Goal: Find specific page/section: Find specific page/section

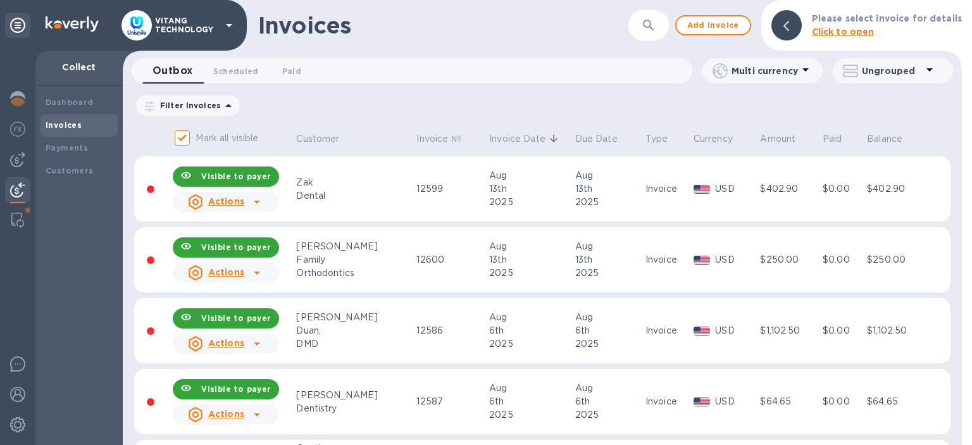
click at [495, 142] on p "Invoice Date" at bounding box center [517, 138] width 56 height 13
click at [495, 137] on p "Invoice Date" at bounding box center [517, 138] width 56 height 13
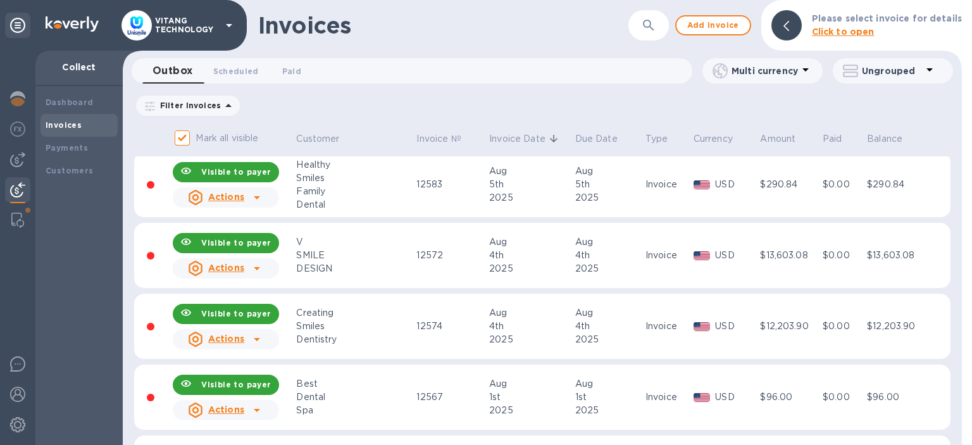
scroll to position [861, 0]
click at [636, 30] on button "button" at bounding box center [649, 25] width 30 height 30
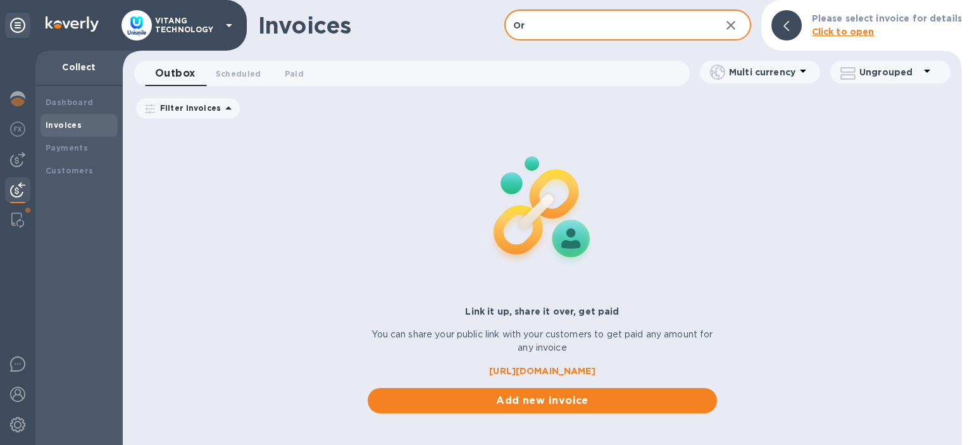
type input "O"
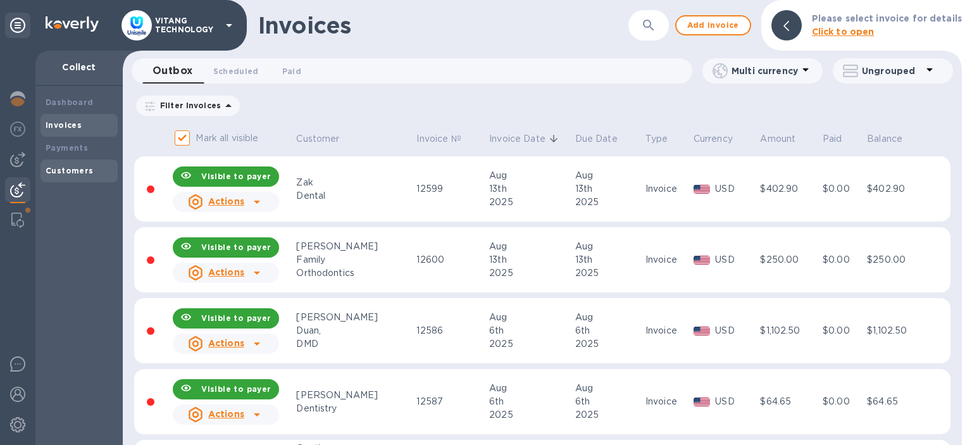
click at [41, 172] on div "Customers" at bounding box center [79, 171] width 77 height 23
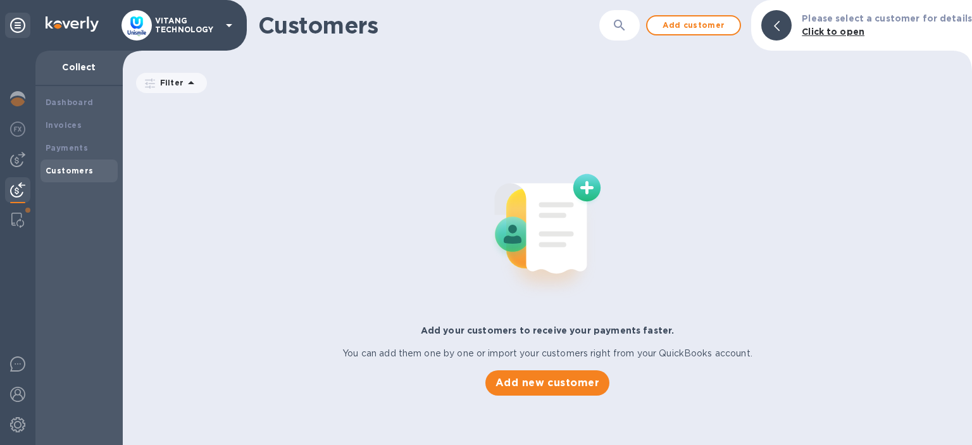
click at [606, 42] on div "Customers ​ Add customer Please select a customer for details Click to open" at bounding box center [548, 25] width 850 height 51
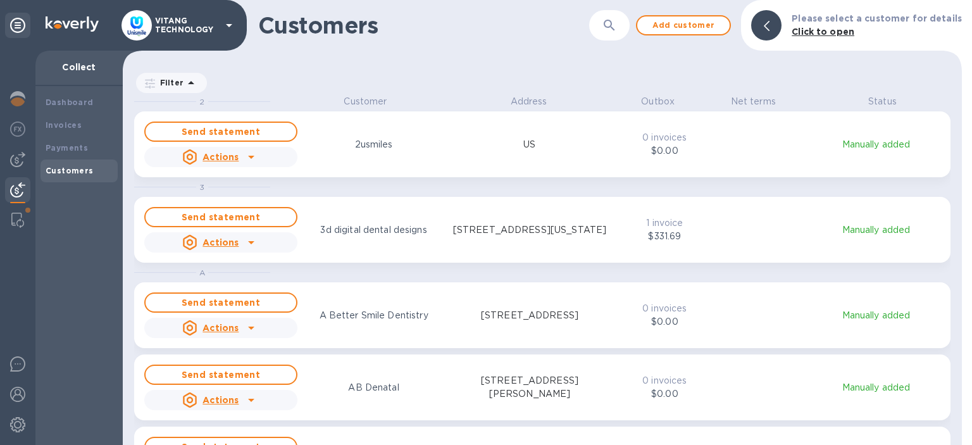
scroll to position [349, 839]
click at [611, 26] on icon "button" at bounding box center [609, 25] width 15 height 15
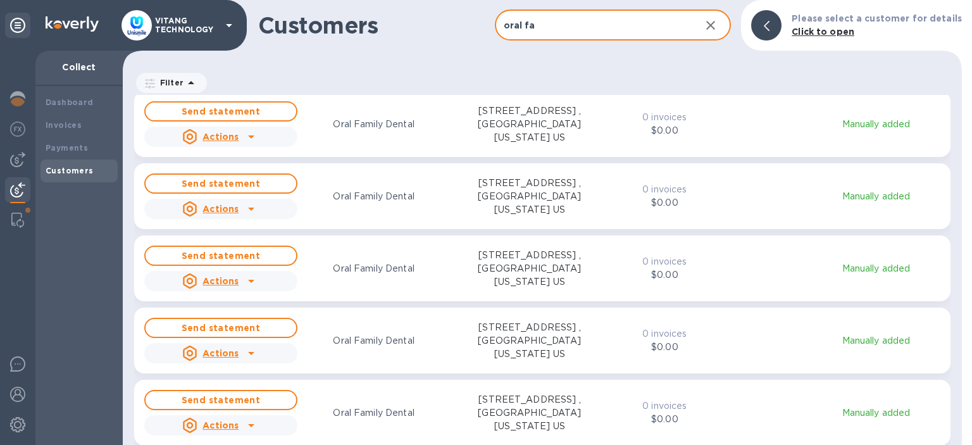
scroll to position [886, 0]
type input "oral family dental"
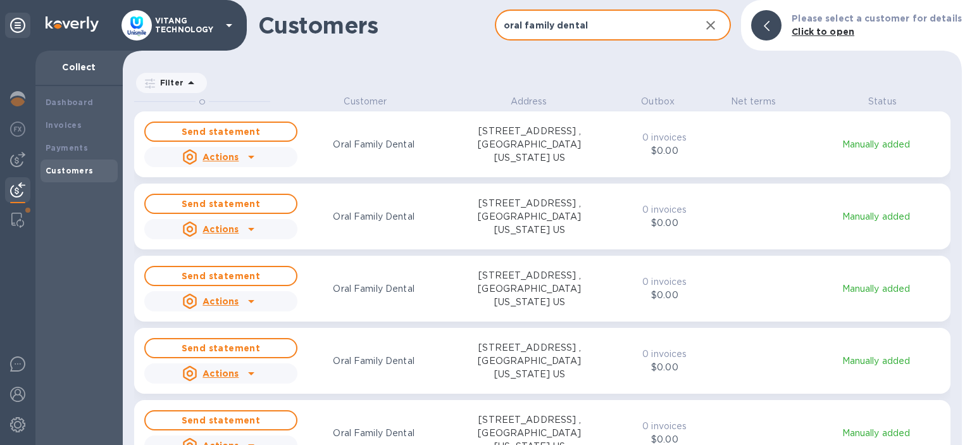
scroll to position [349, 839]
click at [606, 25] on input "oral family dental" at bounding box center [593, 25] width 196 height 31
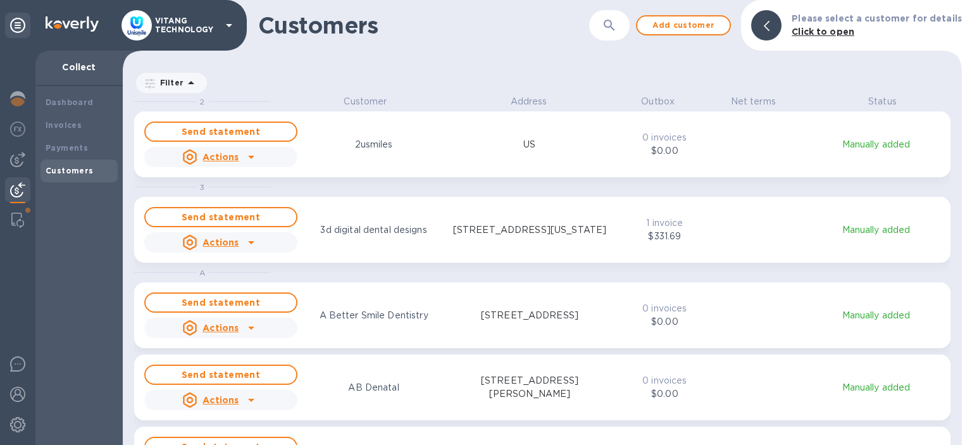
click at [589, 21] on div "​" at bounding box center [609, 25] width 41 height 31
click at [599, 28] on button "button" at bounding box center [609, 25] width 30 height 30
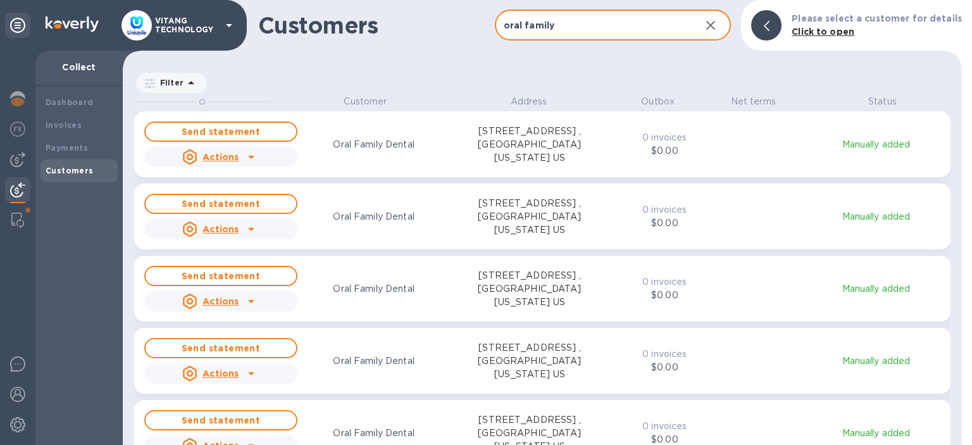
type input "oral family"
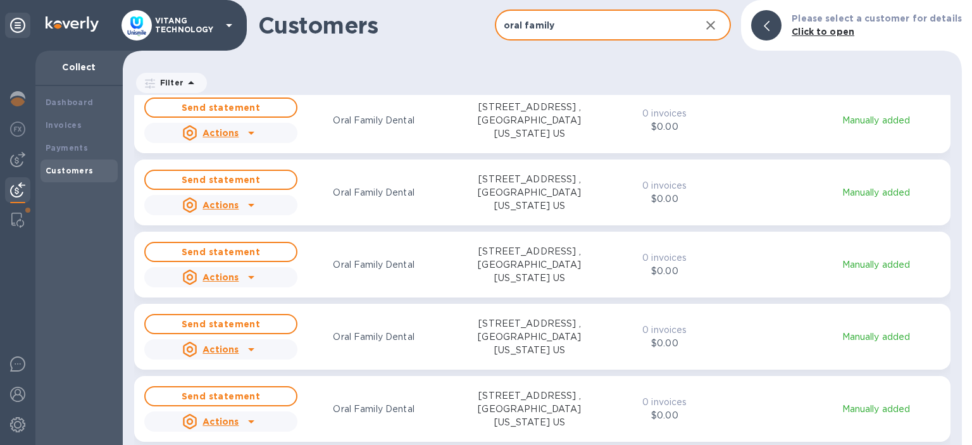
scroll to position [4662, 0]
